Goal: Navigation & Orientation: Find specific page/section

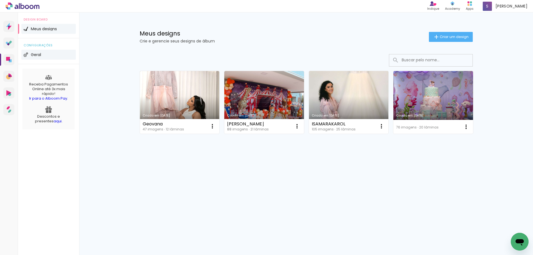
click at [38, 58] on li "Geral" at bounding box center [48, 55] width 54 height 10
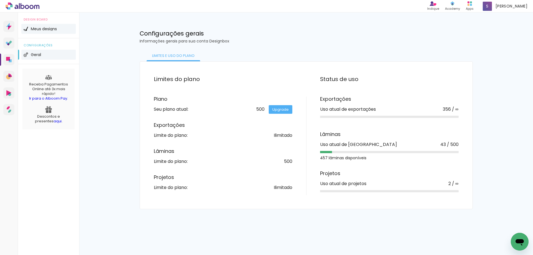
click at [30, 25] on li "Meus designs" at bounding box center [48, 29] width 54 height 10
